Goal: Transaction & Acquisition: Purchase product/service

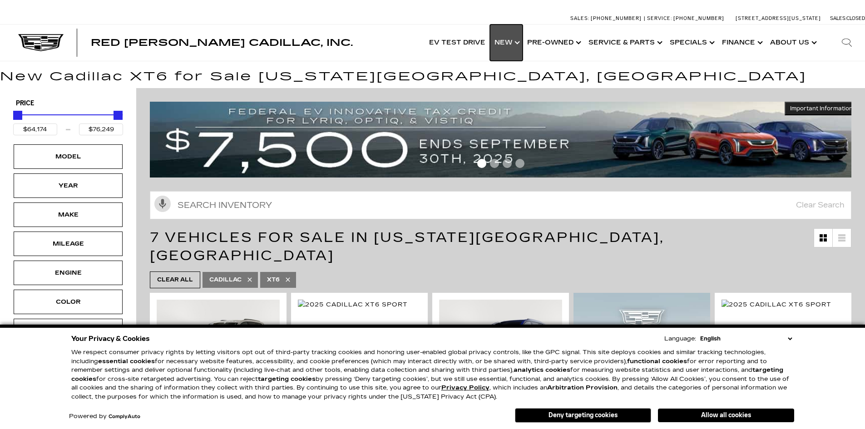
click at [516, 39] on link "Show New" at bounding box center [506, 43] width 33 height 36
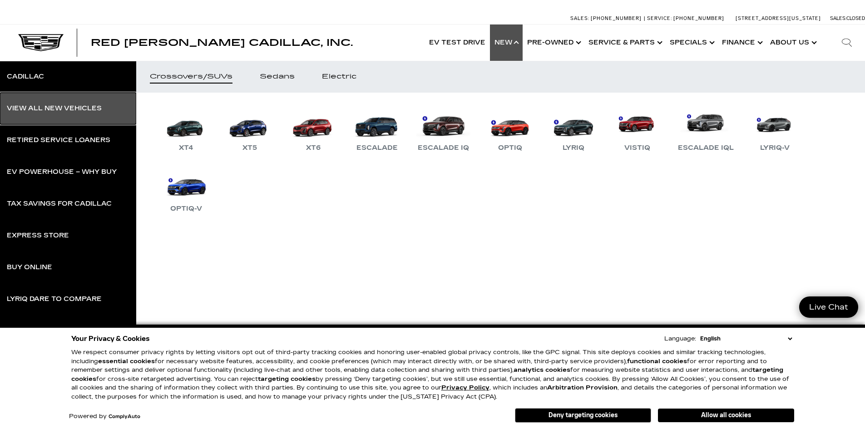
click at [90, 108] on div "View All New Vehicles" at bounding box center [54, 108] width 95 height 6
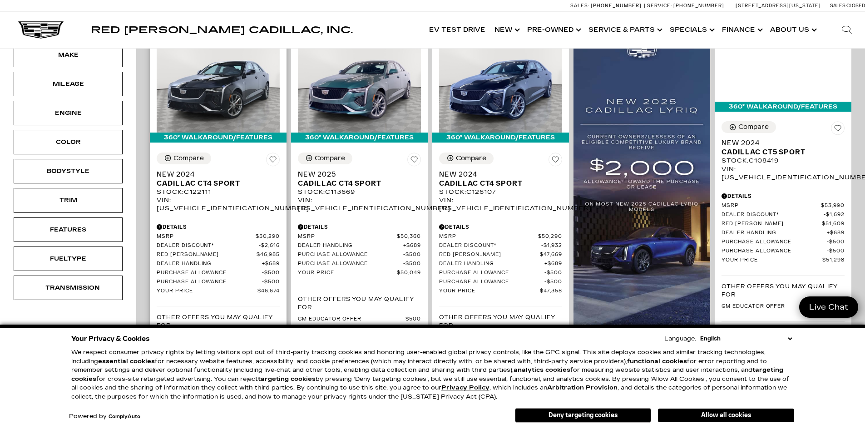
scroll to position [272, 0]
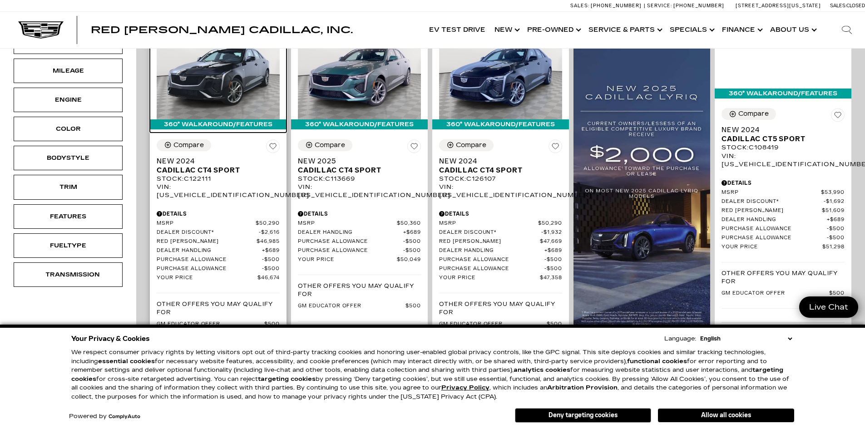
click at [234, 69] on img at bounding box center [218, 73] width 123 height 92
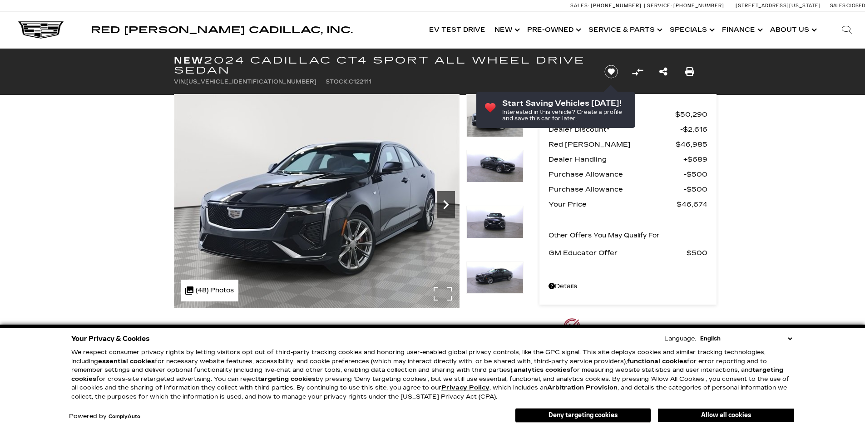
click at [448, 204] on icon "Next" at bounding box center [445, 204] width 5 height 9
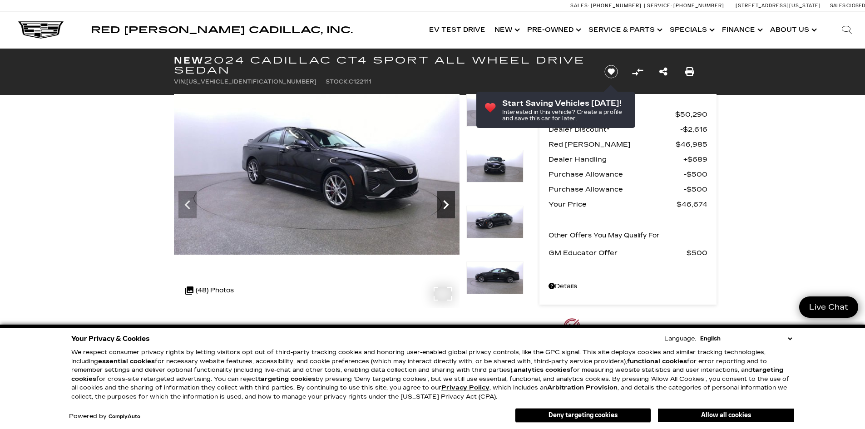
click at [448, 204] on icon "Next" at bounding box center [445, 204] width 5 height 9
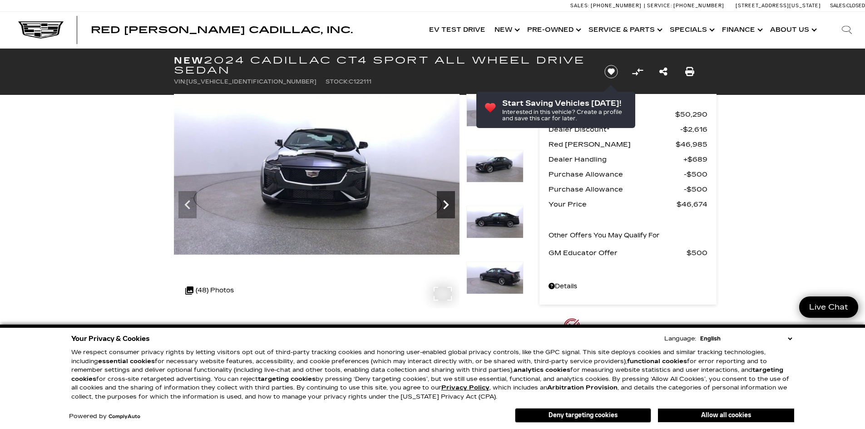
click at [448, 204] on icon "Next" at bounding box center [445, 204] width 5 height 9
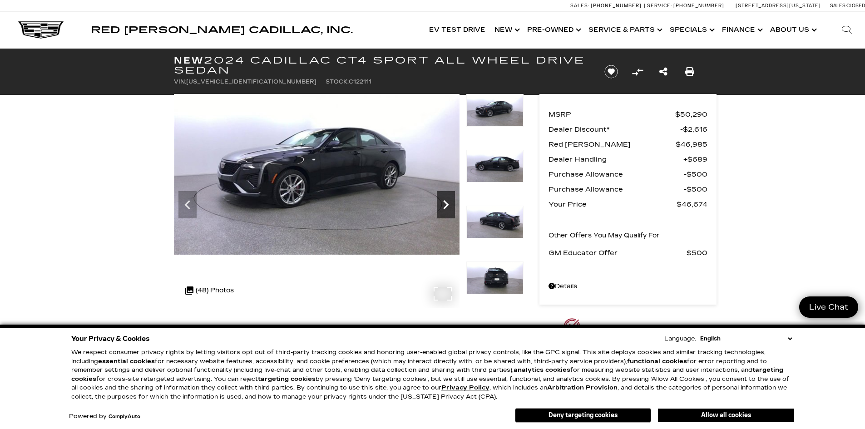
click at [448, 204] on icon "Next" at bounding box center [445, 204] width 5 height 9
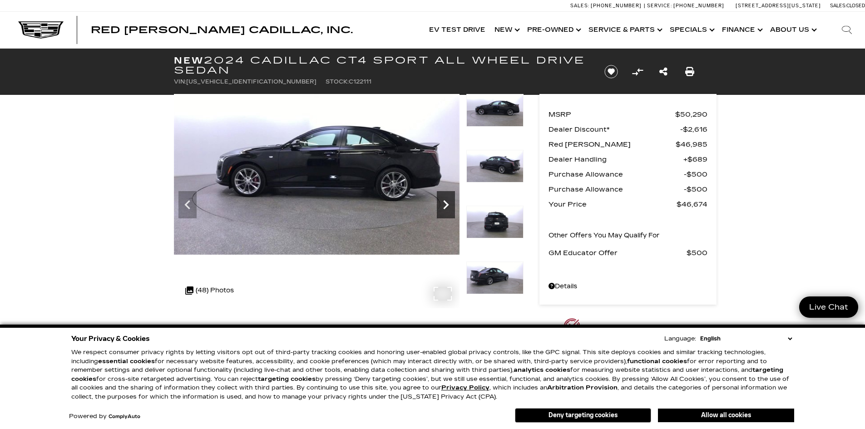
click at [448, 204] on icon "Next" at bounding box center [445, 204] width 5 height 9
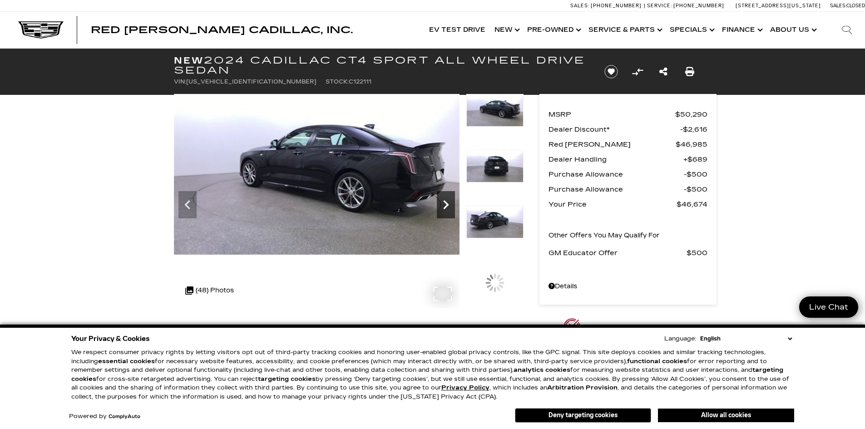
click at [448, 204] on icon "Next" at bounding box center [445, 204] width 5 height 9
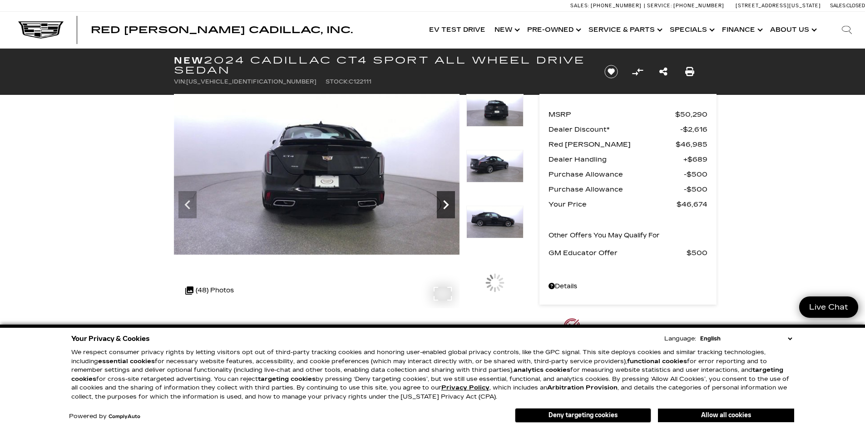
click at [448, 204] on icon "Next" at bounding box center [445, 204] width 5 height 9
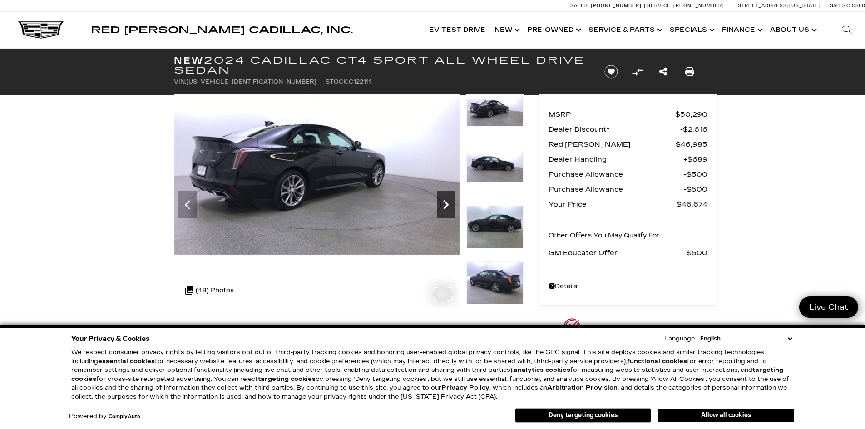
click at [448, 204] on icon "Next" at bounding box center [445, 204] width 5 height 9
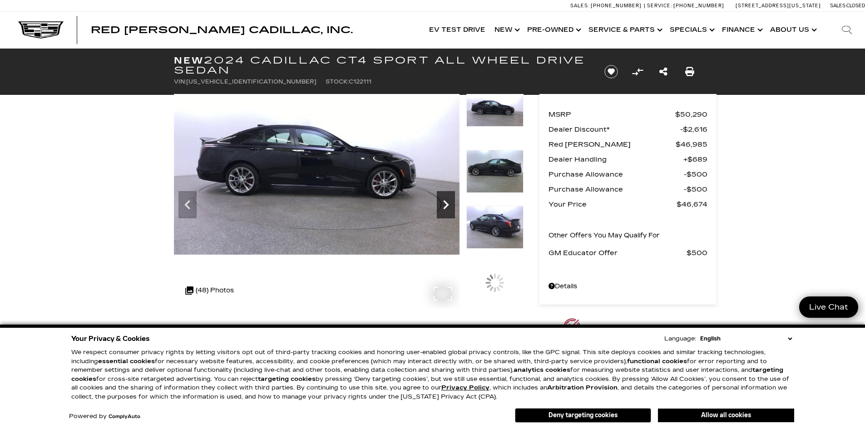
click at [448, 204] on icon "Next" at bounding box center [445, 204] width 5 height 9
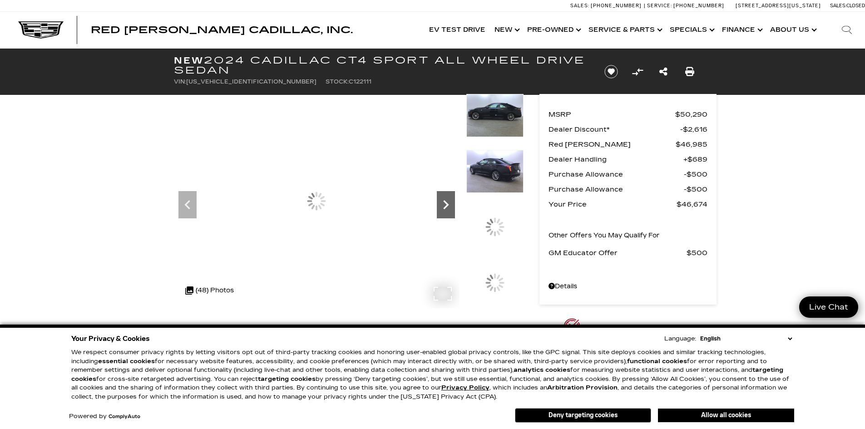
click at [448, 204] on icon "Next" at bounding box center [445, 204] width 5 height 9
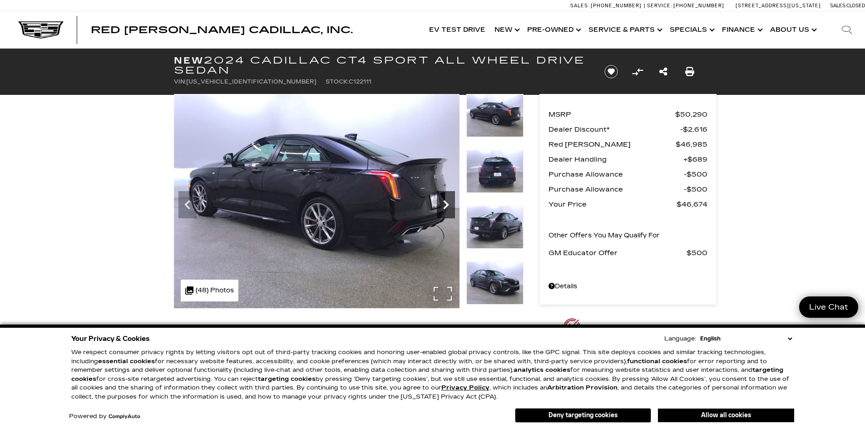
click at [448, 204] on icon "Next" at bounding box center [445, 204] width 5 height 9
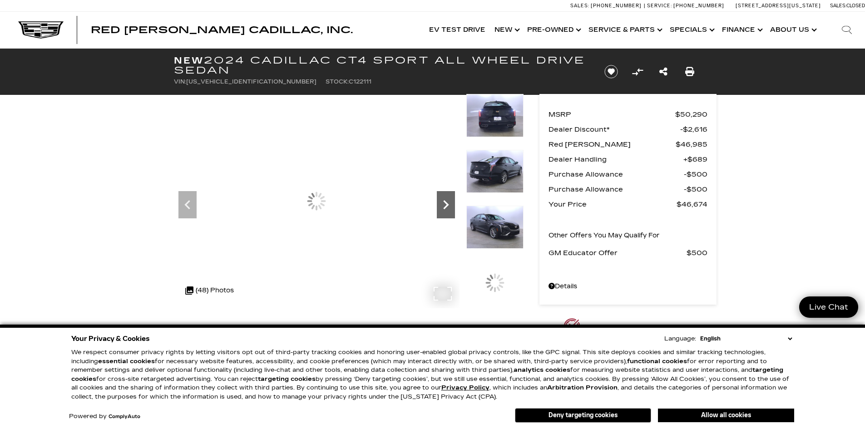
click at [448, 204] on icon "Next" at bounding box center [445, 204] width 5 height 9
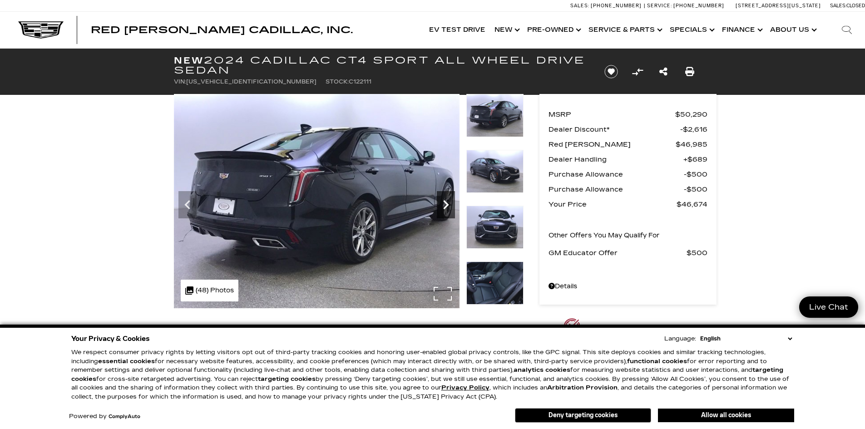
click at [448, 204] on icon "Next" at bounding box center [445, 204] width 5 height 9
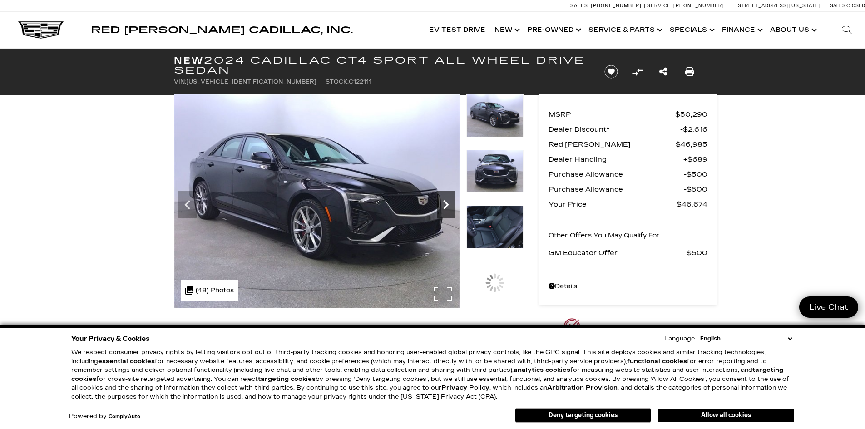
click at [448, 204] on icon "Next" at bounding box center [445, 204] width 5 height 9
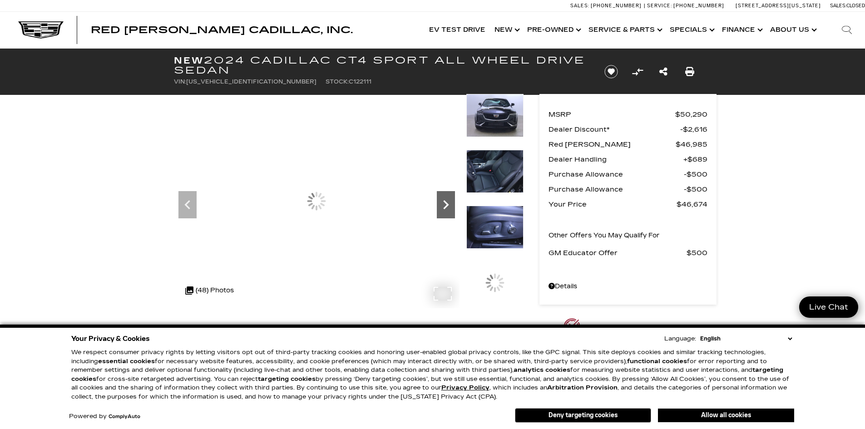
click at [448, 204] on icon "Next" at bounding box center [445, 204] width 5 height 9
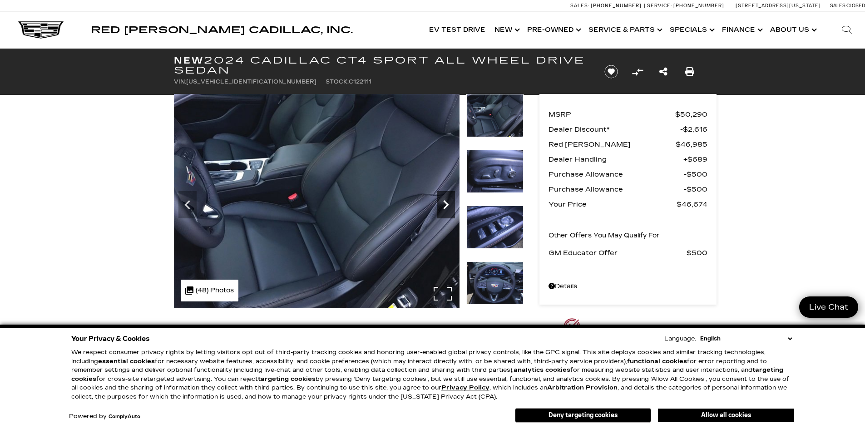
click at [448, 204] on icon "Next" at bounding box center [445, 204] width 5 height 9
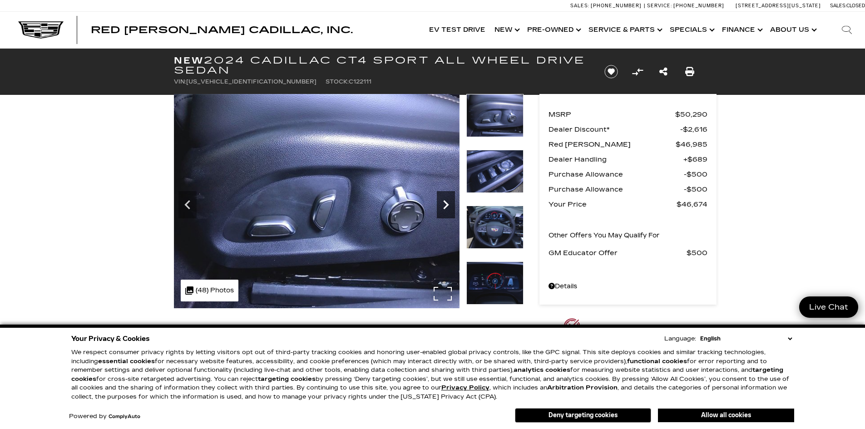
click at [448, 204] on icon "Next" at bounding box center [445, 204] width 5 height 9
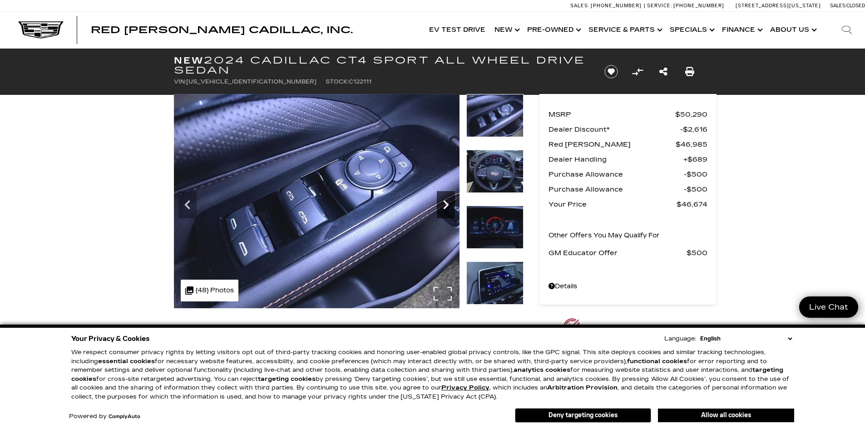
click at [448, 204] on icon "Next" at bounding box center [445, 204] width 5 height 9
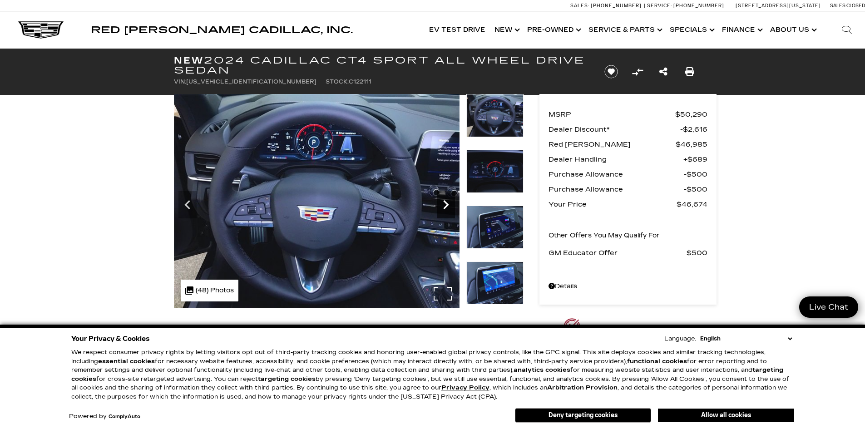
click at [448, 204] on icon "Next" at bounding box center [445, 204] width 5 height 9
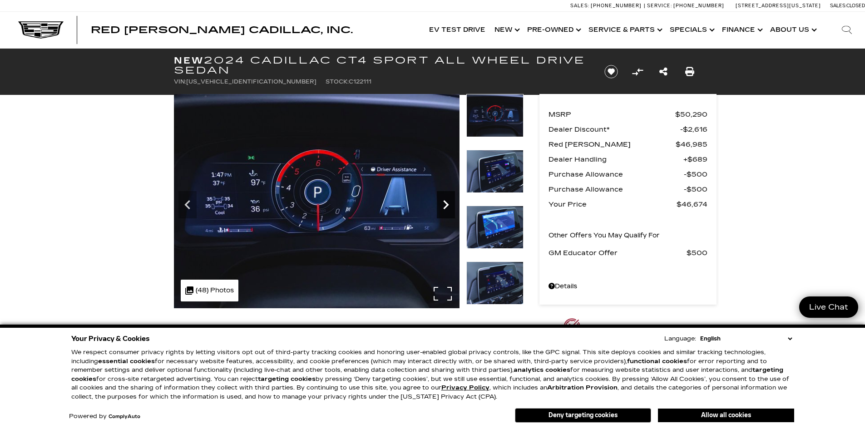
click at [448, 204] on icon "Next" at bounding box center [445, 204] width 5 height 9
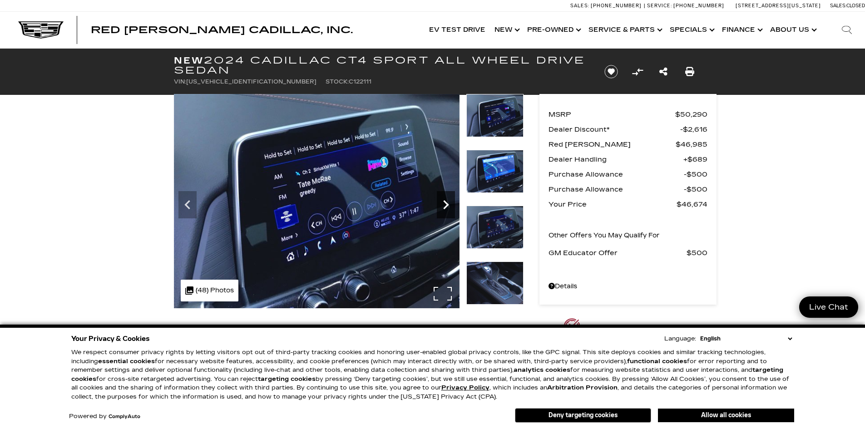
click at [451, 202] on icon "Next" at bounding box center [446, 205] width 18 height 18
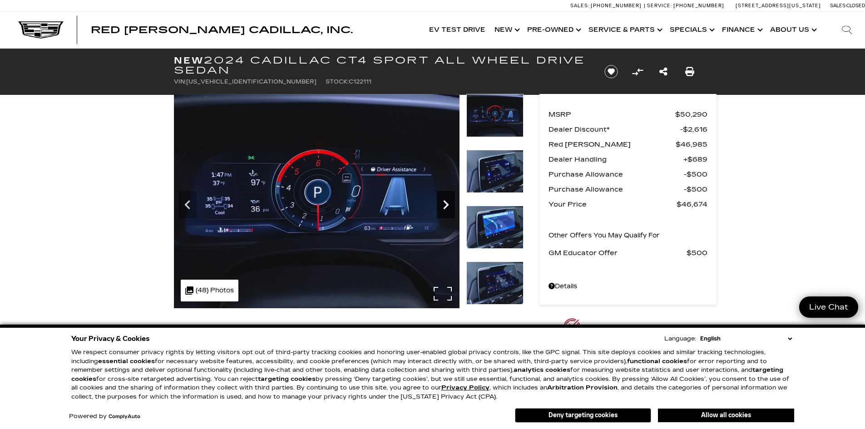
click at [451, 202] on icon "Next" at bounding box center [446, 205] width 18 height 18
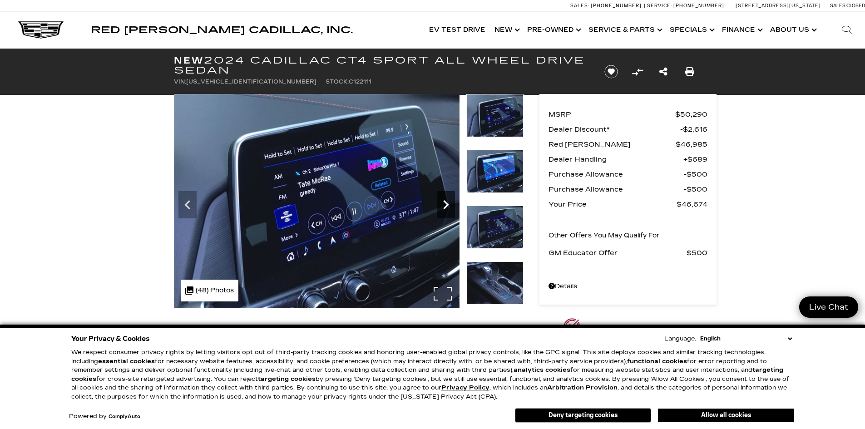
click at [451, 202] on icon "Next" at bounding box center [446, 205] width 18 height 18
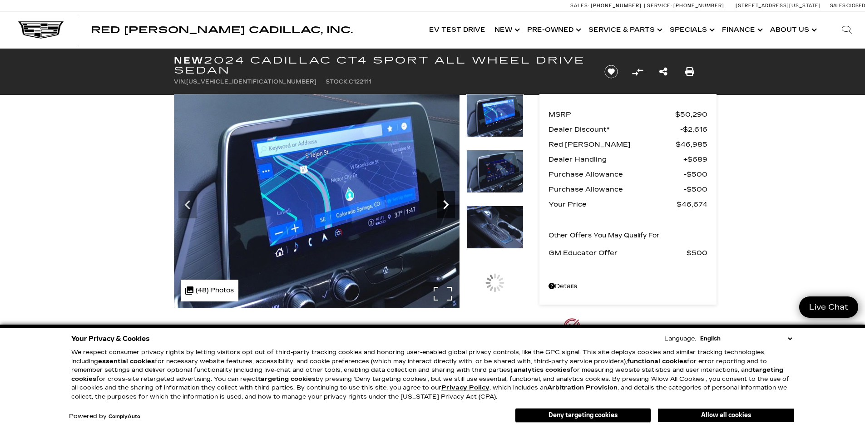
click at [445, 204] on icon "Next" at bounding box center [446, 205] width 18 height 18
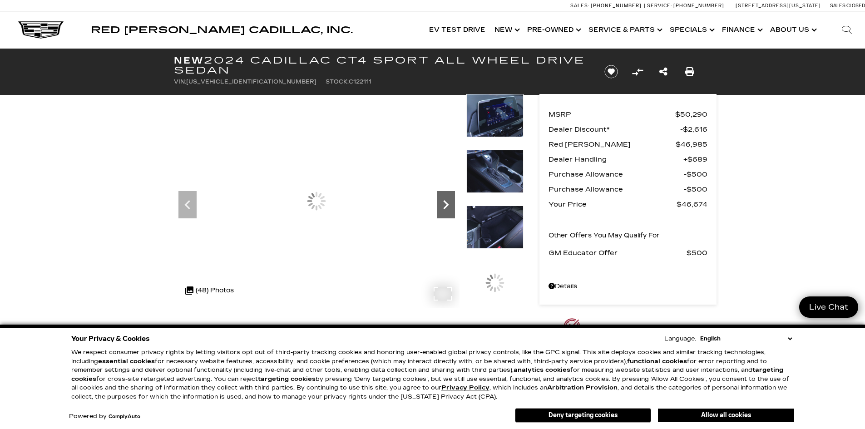
click at [446, 204] on icon "Next" at bounding box center [446, 205] width 18 height 18
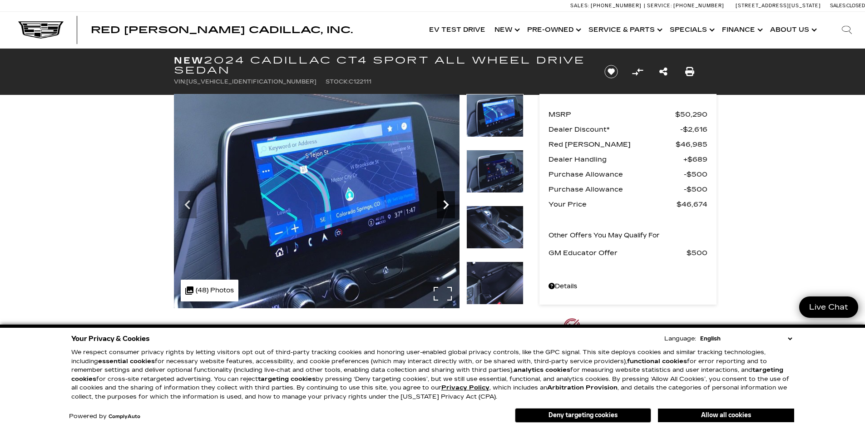
click at [446, 204] on icon "Next" at bounding box center [445, 204] width 5 height 9
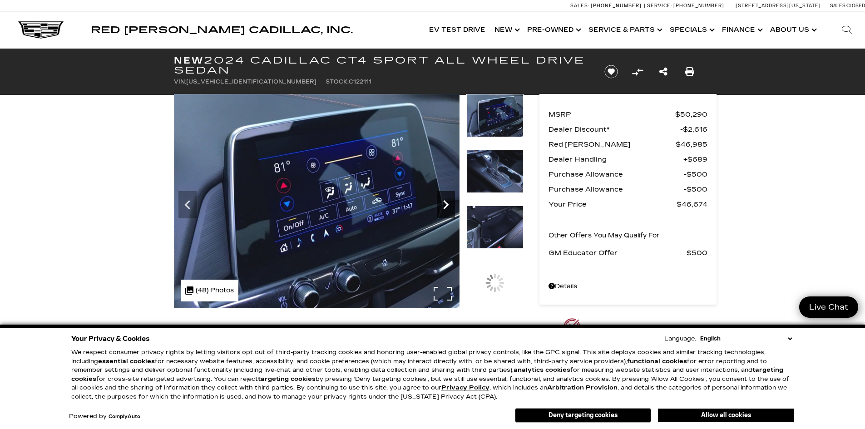
click at [448, 205] on icon "Next" at bounding box center [445, 204] width 5 height 9
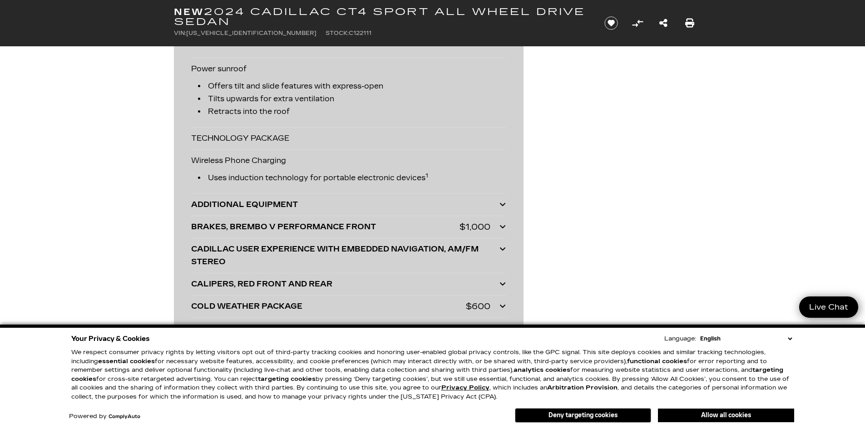
scroll to position [2406, 0]
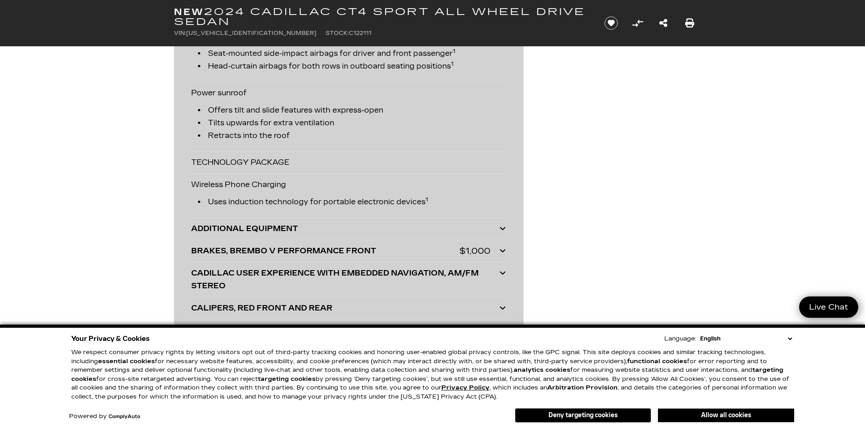
click at [500, 227] on icon at bounding box center [502, 228] width 6 height 7
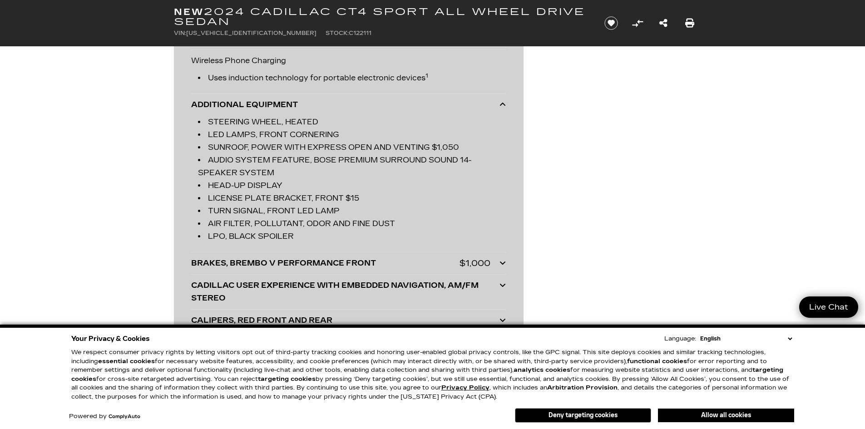
scroll to position [2542, 0]
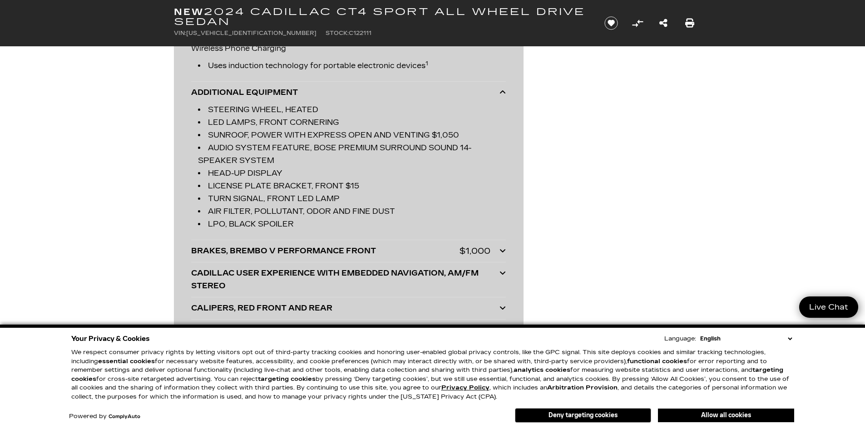
click at [502, 246] on div at bounding box center [502, 251] width 6 height 13
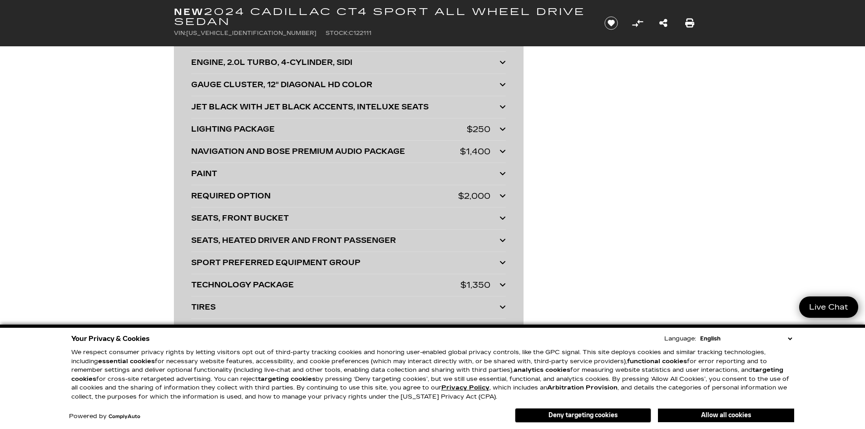
scroll to position [2905, 0]
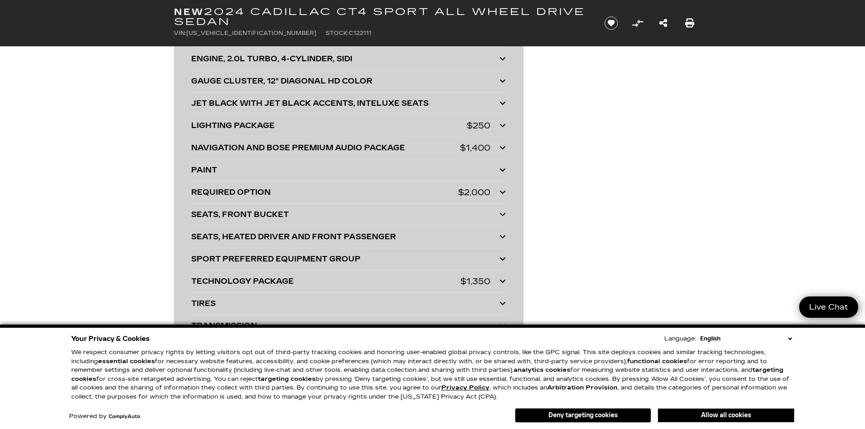
click at [500, 214] on icon at bounding box center [502, 214] width 6 height 7
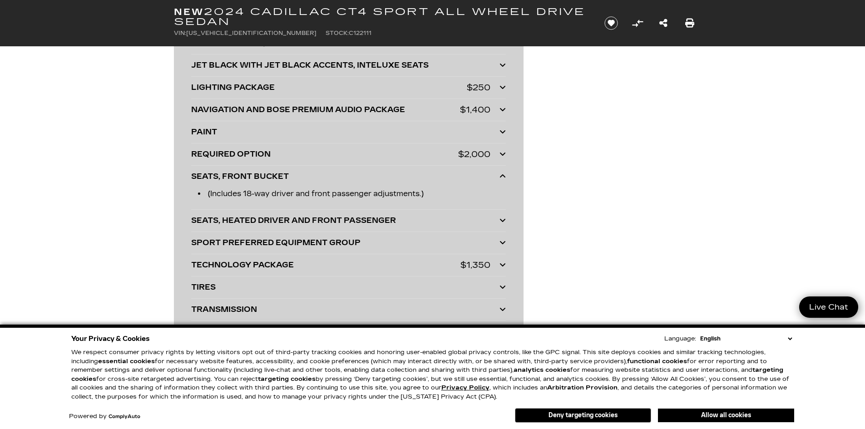
scroll to position [2996, 0]
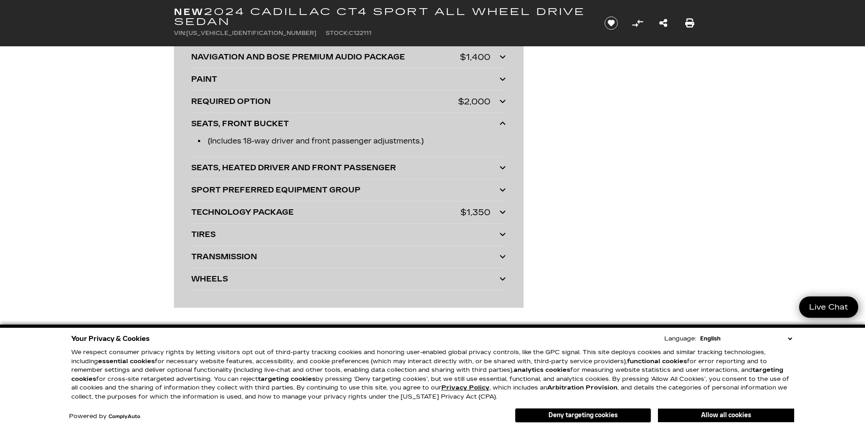
click at [502, 165] on icon at bounding box center [502, 167] width 6 height 7
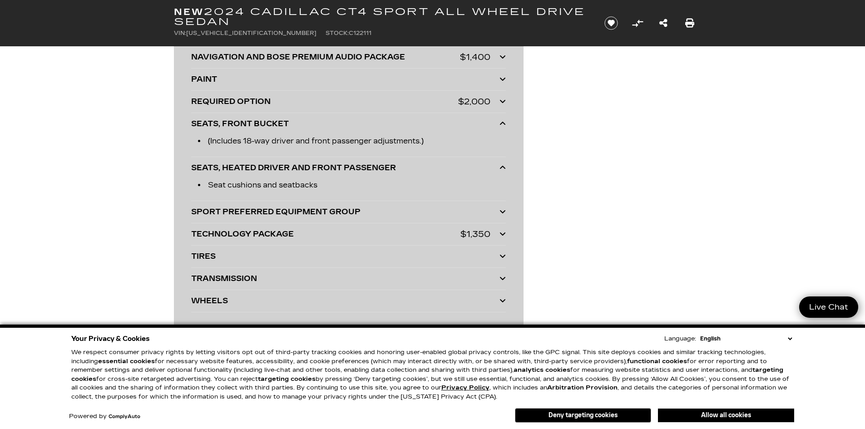
click at [500, 232] on icon at bounding box center [502, 233] width 6 height 7
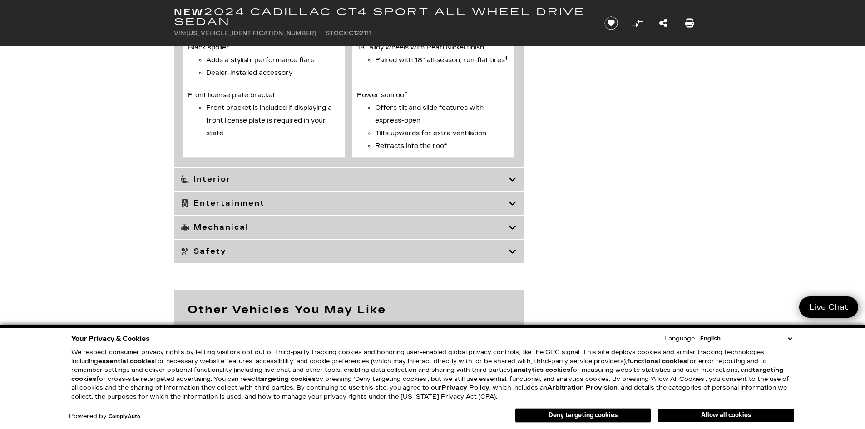
scroll to position [4585, 0]
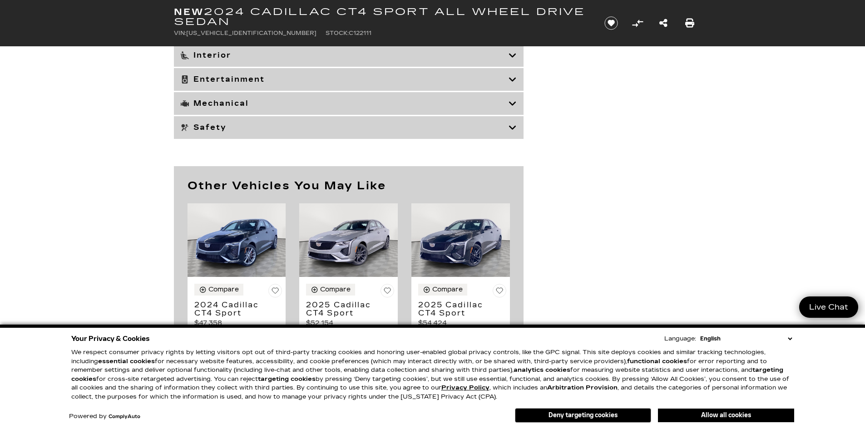
click at [511, 60] on icon at bounding box center [512, 55] width 8 height 9
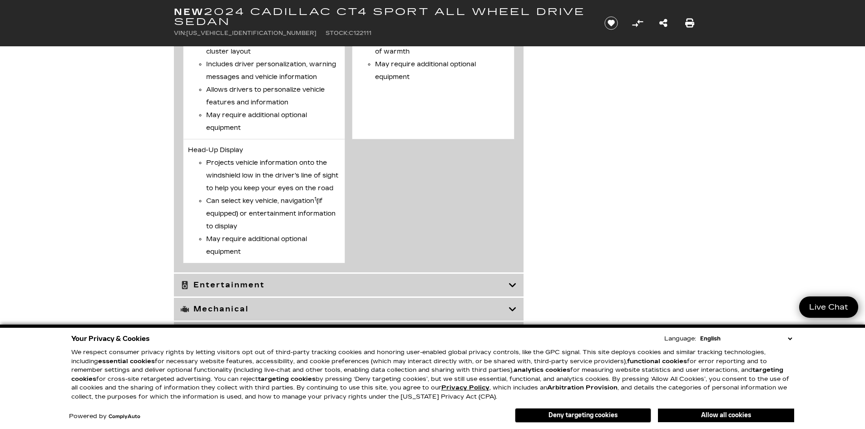
scroll to position [5129, 0]
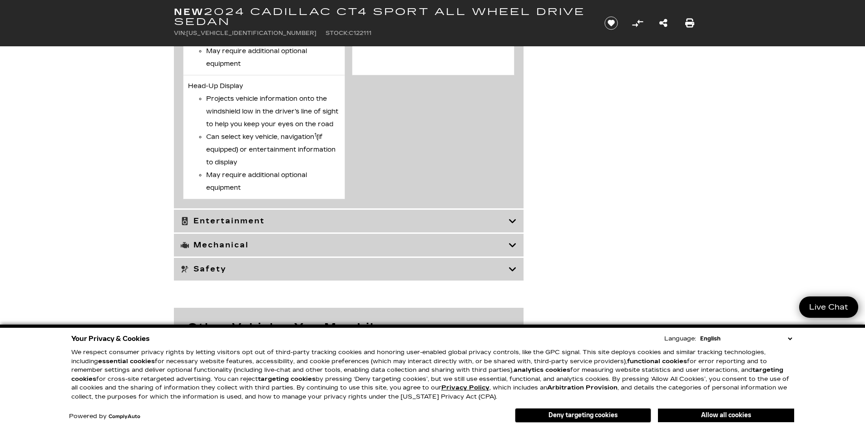
click at [510, 250] on icon at bounding box center [512, 245] width 8 height 9
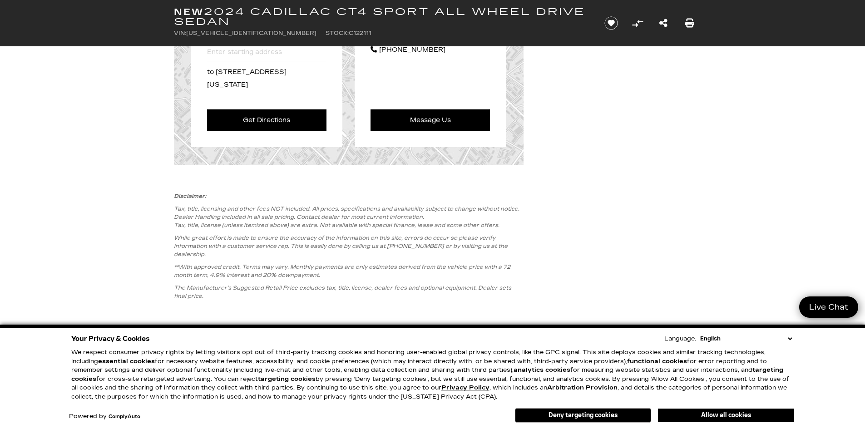
scroll to position [4521, 0]
